Goal: Information Seeking & Learning: Check status

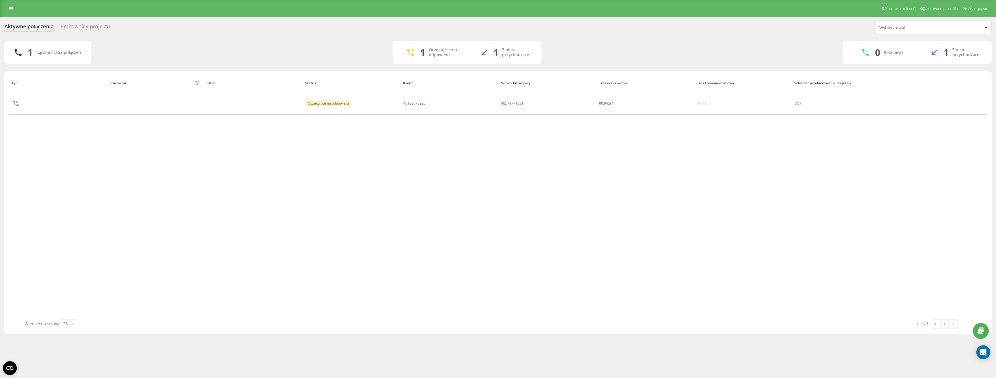
click at [104, 29] on div "Pracownicy projektu" at bounding box center [84, 27] width 49 height 9
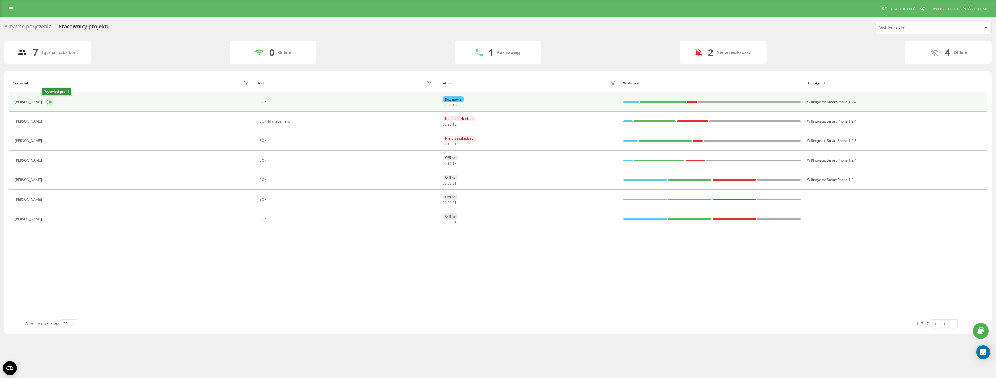
click at [45, 103] on button at bounding box center [49, 102] width 9 height 9
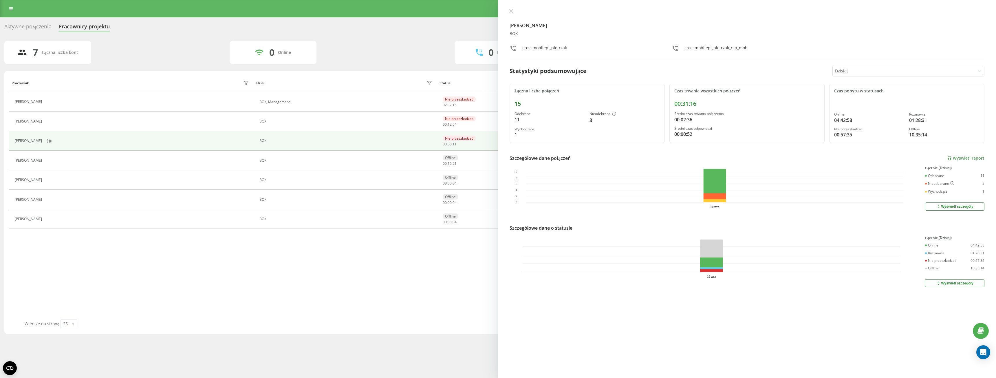
click at [509, 8] on div "Maciej Pietrzak BOK crossmobilepl_pietrzak crossmobilepl_pietrzak_rsp_mob Staty…" at bounding box center [747, 189] width 498 height 378
click at [513, 9] on button at bounding box center [511, 11] width 8 height 5
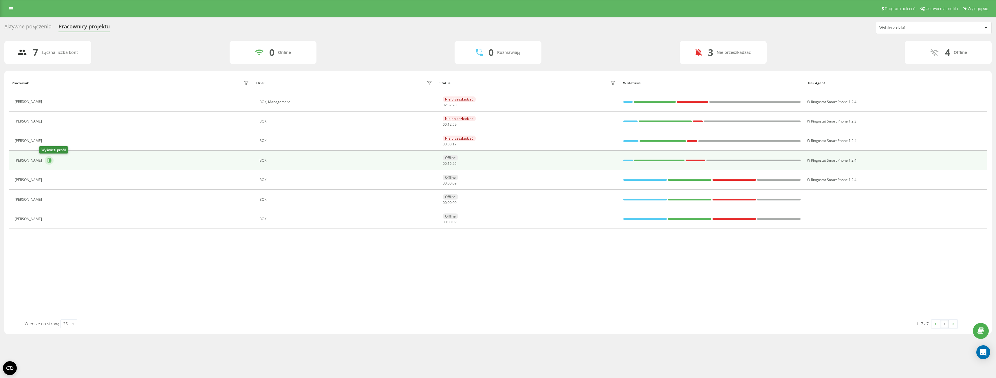
click at [45, 164] on button at bounding box center [49, 160] width 9 height 9
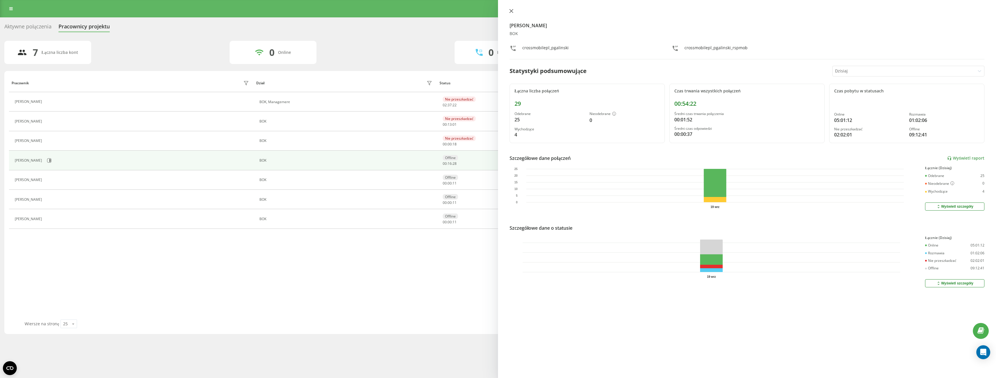
click at [512, 10] on icon at bounding box center [510, 10] width 3 height 3
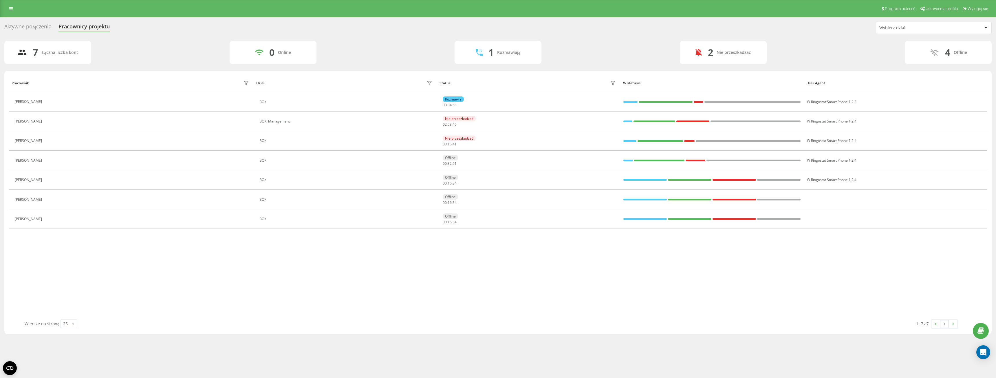
click at [41, 29] on div "Aktywne połączenia" at bounding box center [27, 27] width 47 height 9
